Goal: Transaction & Acquisition: Subscribe to service/newsletter

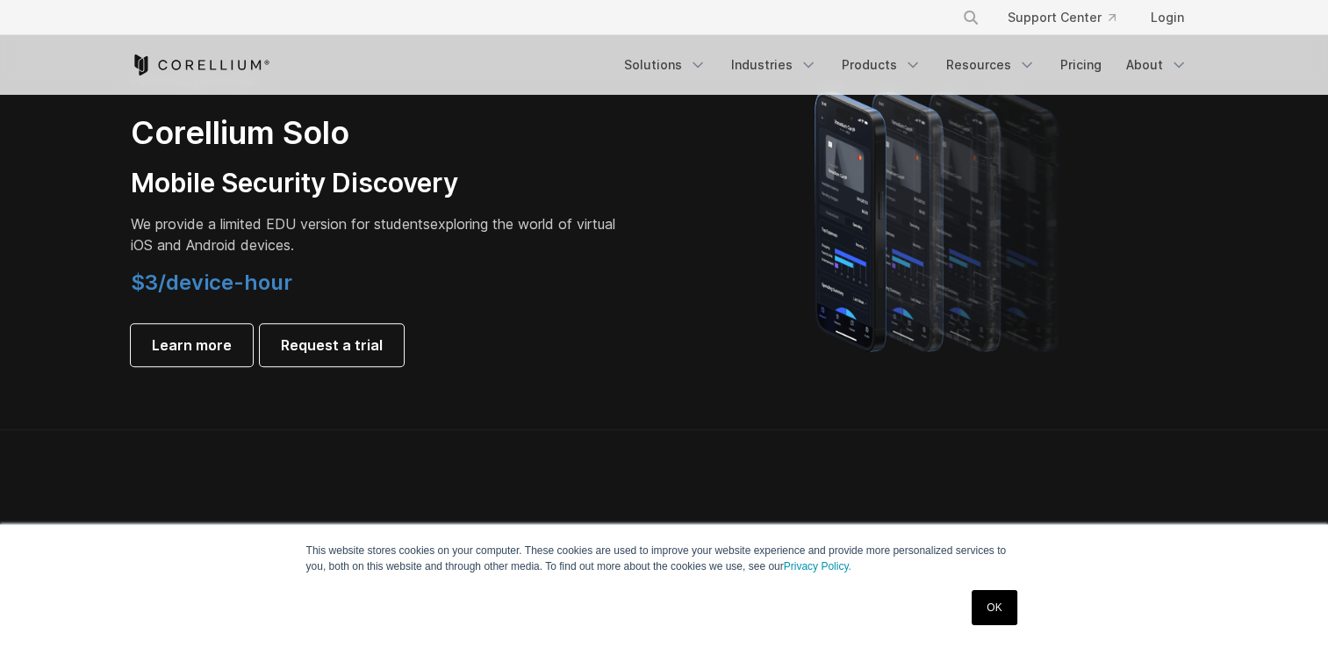
scroll to position [1492, 0]
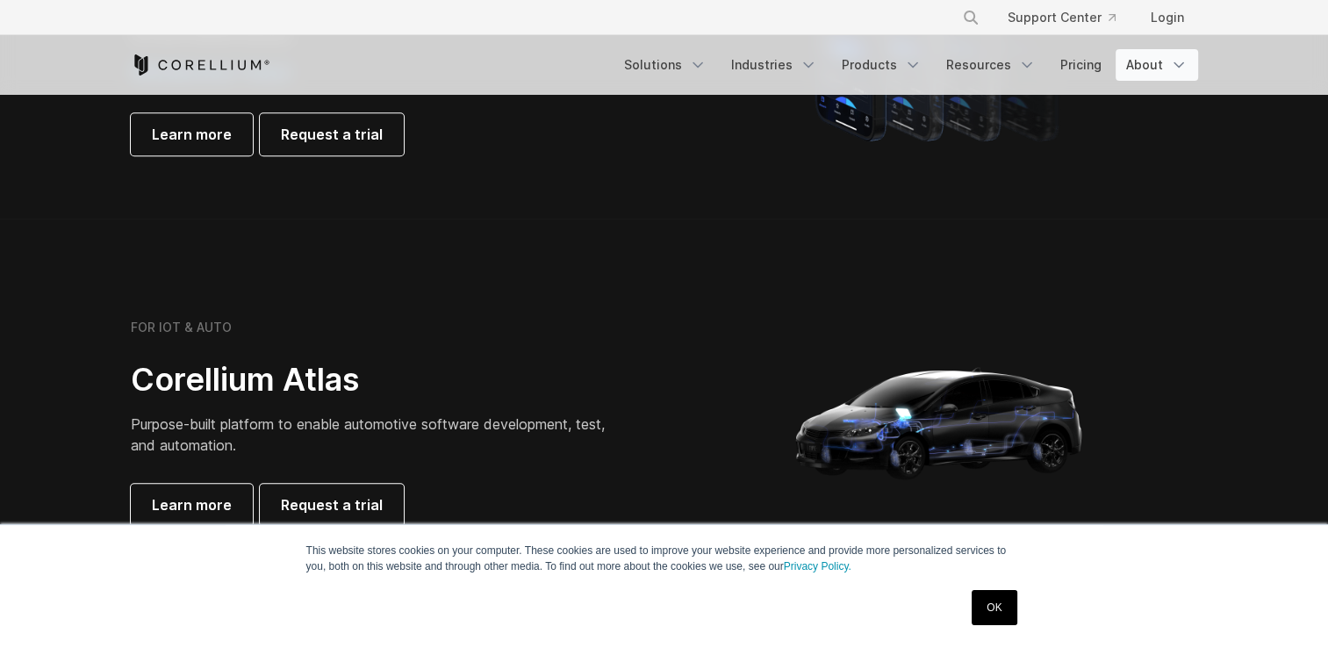
click at [1116, 63] on link "About" at bounding box center [1156, 65] width 82 height 32
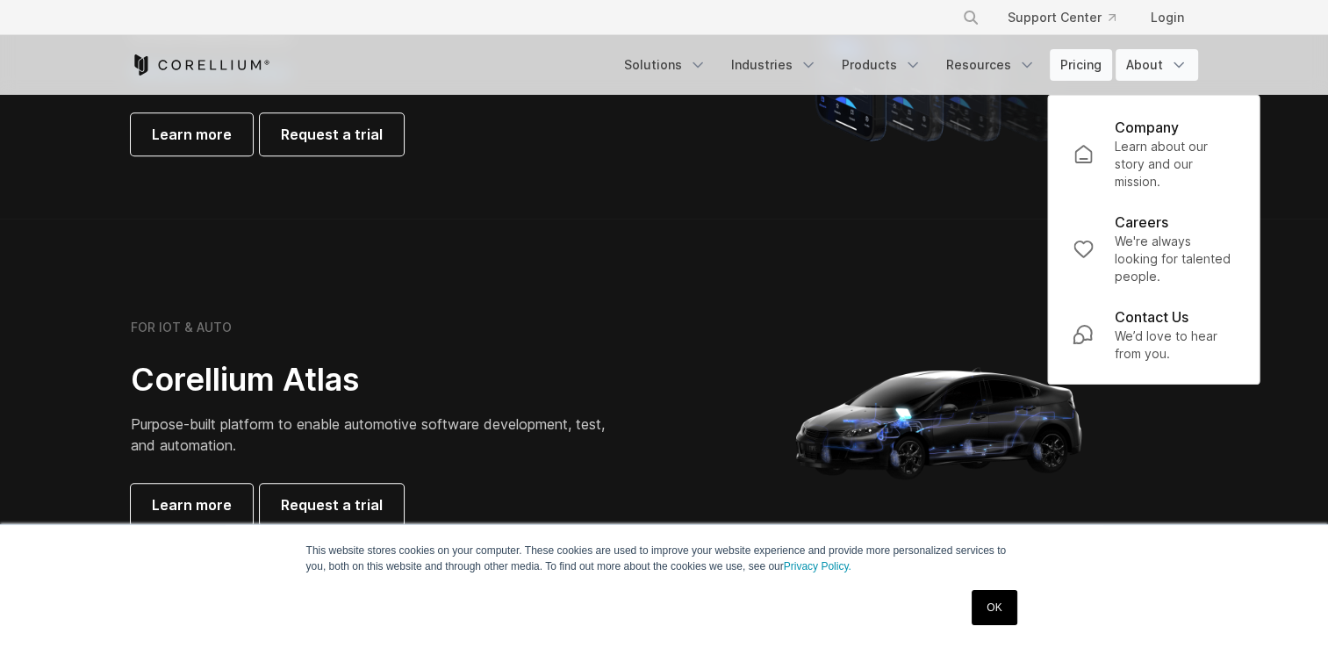
click at [1085, 62] on link "Pricing" at bounding box center [1081, 65] width 62 height 32
